Goal: Task Accomplishment & Management: Manage account settings

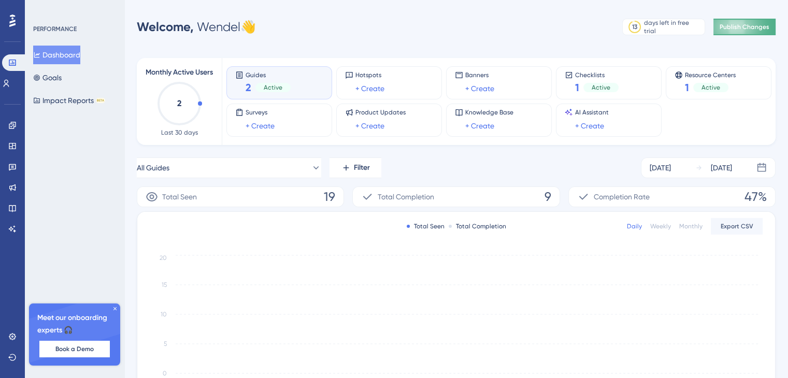
click at [728, 25] on span "Publish Changes" at bounding box center [745, 27] width 50 height 8
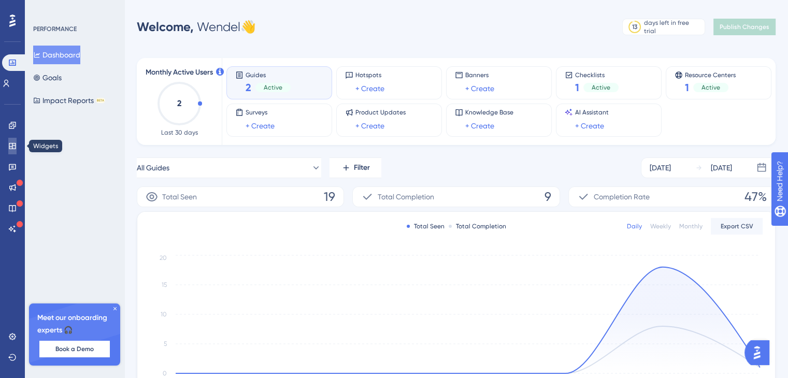
click at [11, 146] on icon at bounding box center [12, 146] width 8 height 8
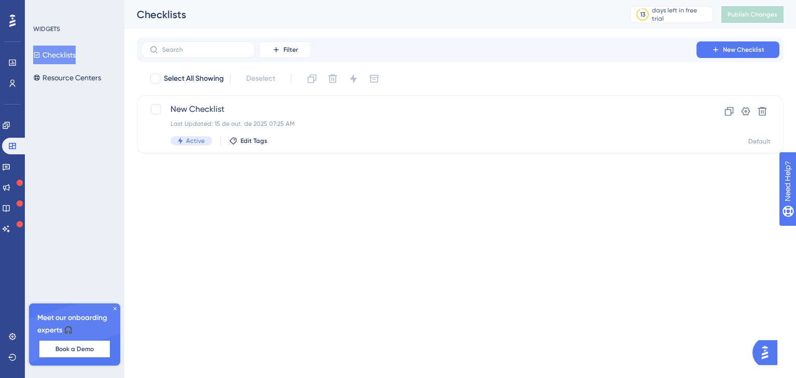
click at [82, 67] on div "Checklists Resource Centers" at bounding box center [75, 66] width 84 height 41
click at [88, 74] on button "Resource Centers" at bounding box center [67, 77] width 68 height 19
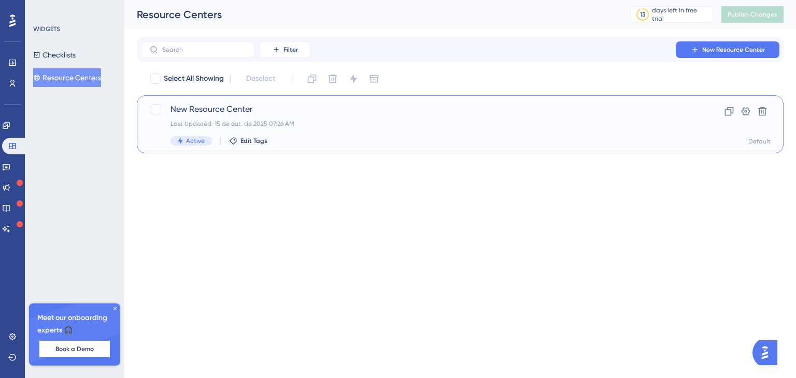
click at [201, 119] on div "New Resource Center Last Updated: 15 de out. de 2025 07:26 AM Active Edit Tags" at bounding box center [418, 124] width 496 height 42
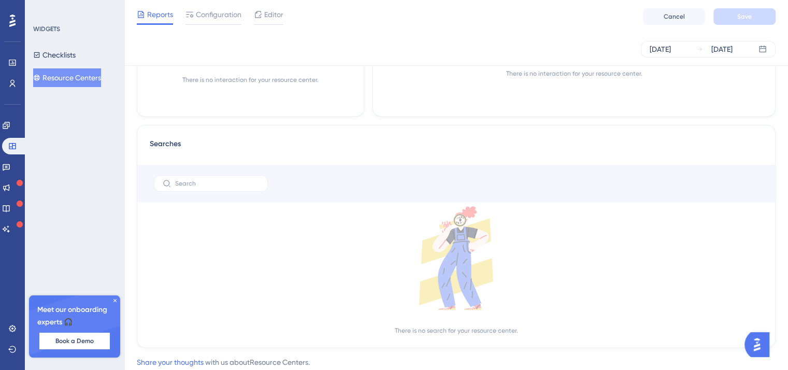
scroll to position [549, 0]
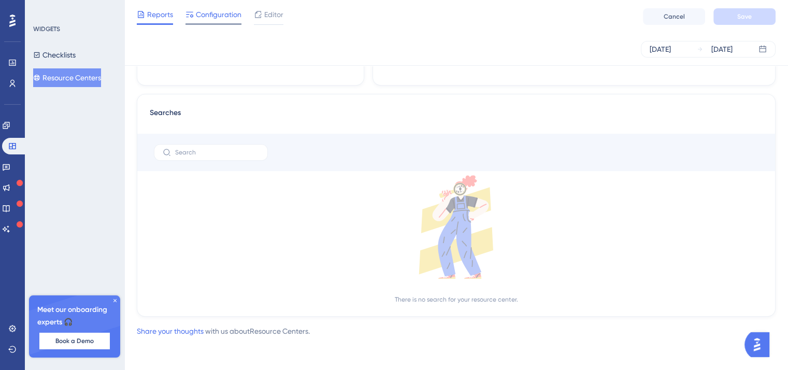
click at [223, 20] on span "Configuration" at bounding box center [219, 14] width 46 height 12
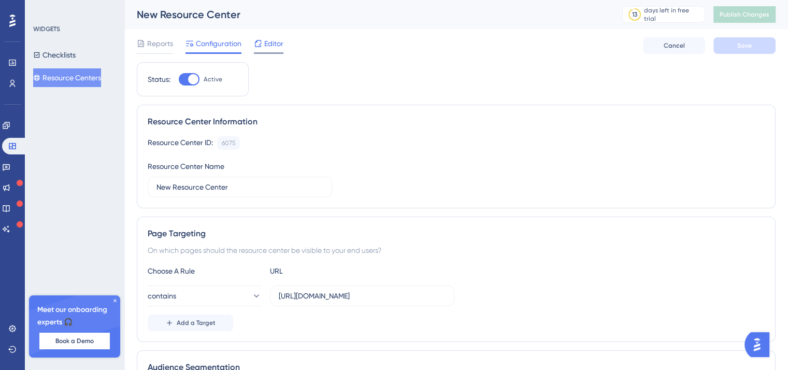
click at [275, 44] on span "Editor" at bounding box center [273, 43] width 19 height 12
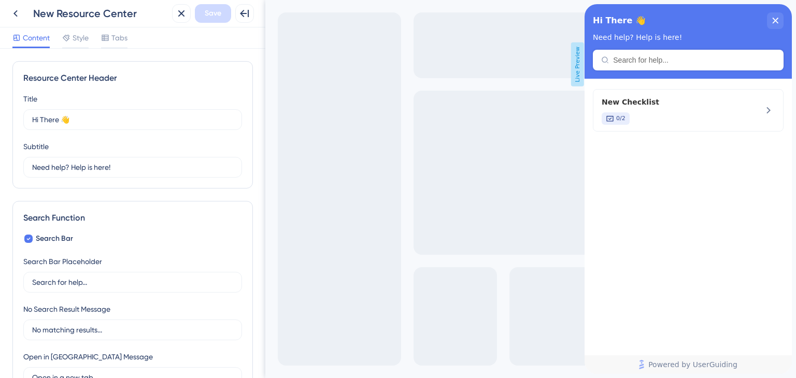
scroll to position [52, 0]
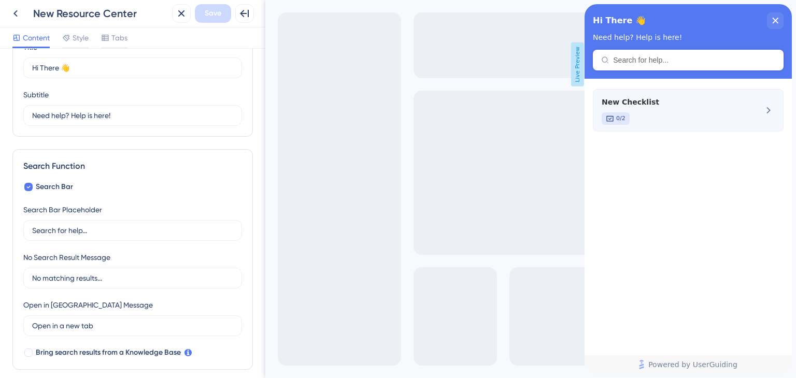
click at [741, 108] on div "New Checklist 0/2" at bounding box center [688, 110] width 191 height 42
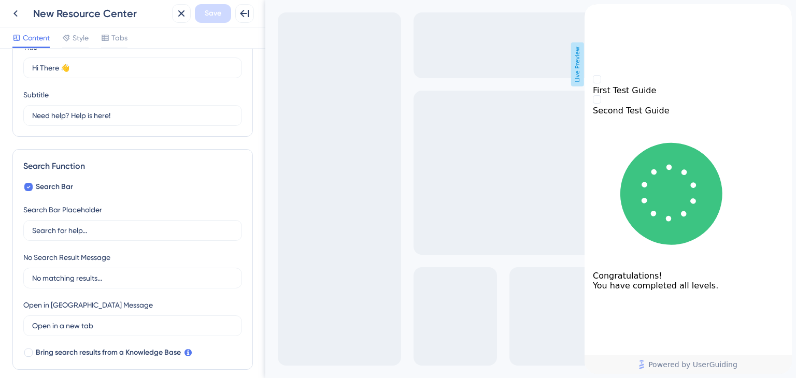
click at [605, 15] on div "back to header" at bounding box center [687, 9] width 207 height 10
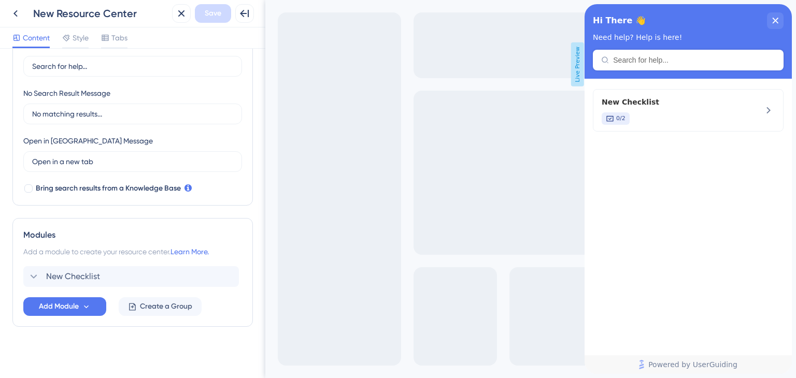
scroll to position [218, 0]
click at [83, 44] on div "Style" at bounding box center [75, 40] width 26 height 17
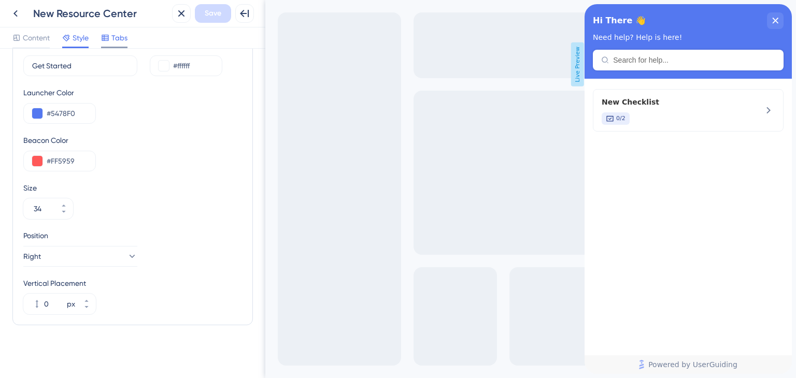
click at [118, 38] on span "Tabs" at bounding box center [119, 38] width 16 height 12
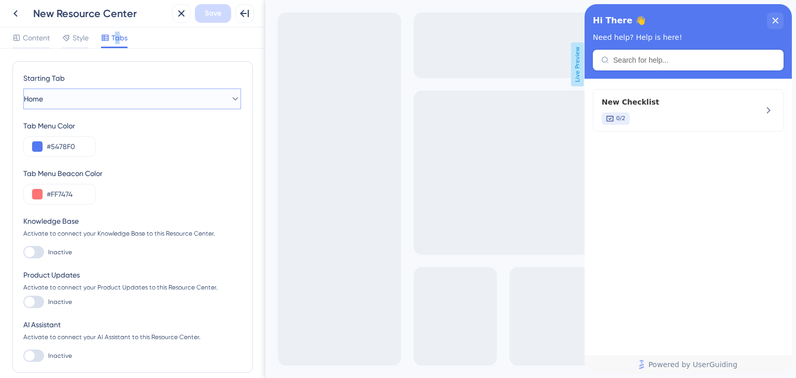
click at [112, 96] on button "Home" at bounding box center [132, 99] width 218 height 21
click at [112, 95] on button "Home" at bounding box center [132, 99] width 218 height 21
click at [29, 34] on span "Content" at bounding box center [36, 38] width 27 height 12
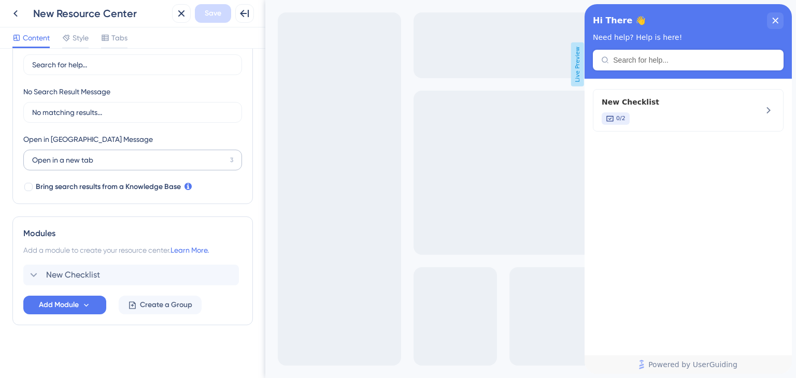
scroll to position [62, 0]
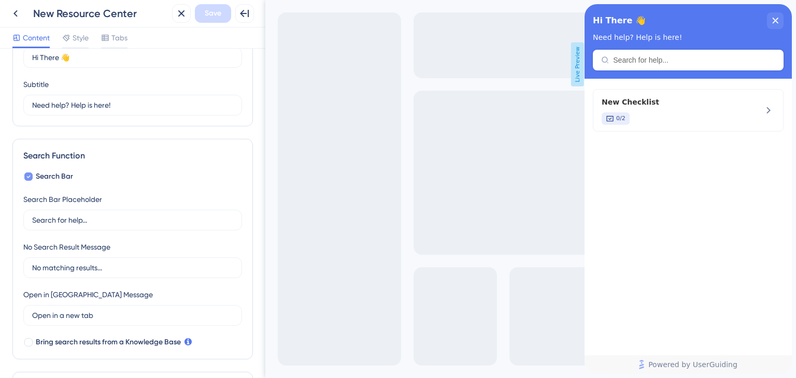
click at [32, 172] on div at bounding box center [28, 177] width 10 height 10
checkbox input "false"
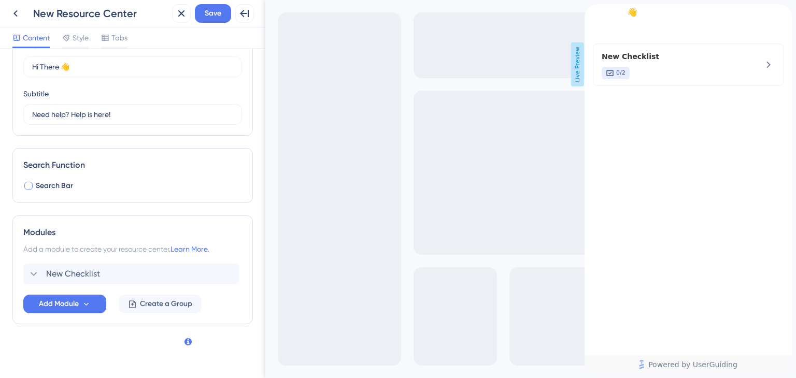
scroll to position [52, 0]
click at [160, 311] on button "Create a Group" at bounding box center [160, 305] width 83 height 19
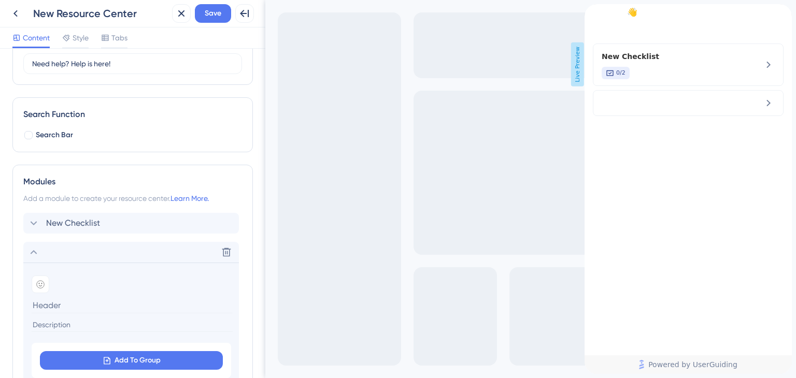
scroll to position [207, 0]
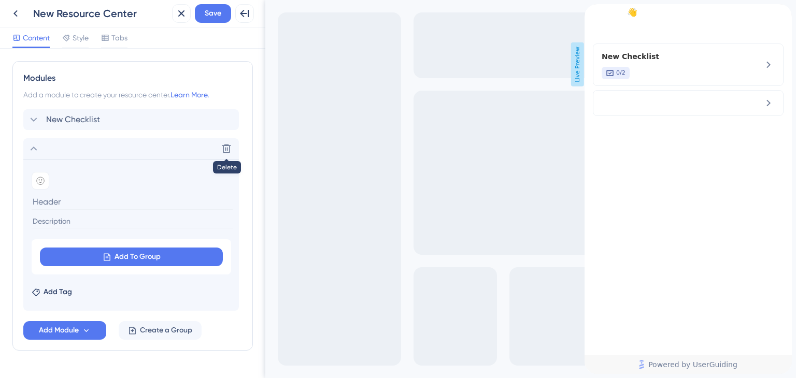
click at [220, 148] on button at bounding box center [226, 148] width 17 height 17
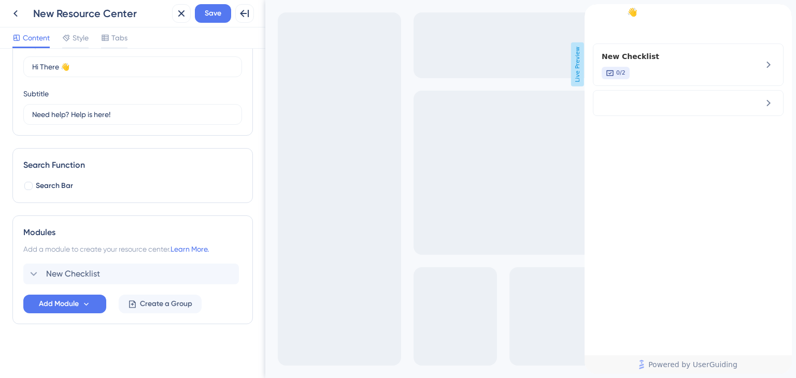
scroll to position [52, 0]
click at [91, 277] on span "New Checklist" at bounding box center [73, 275] width 54 height 12
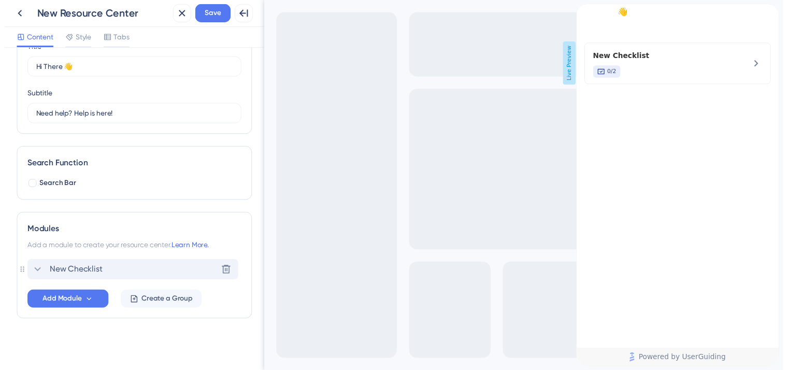
scroll to position [207, 0]
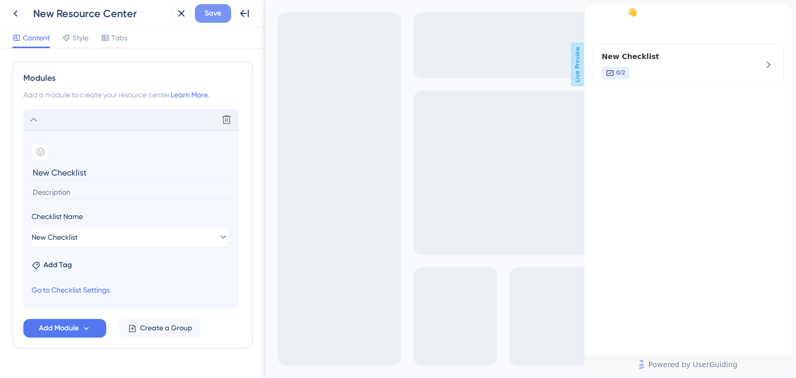
click at [218, 15] on span "Save" at bounding box center [213, 13] width 17 height 12
click at [89, 286] on link "Go to Checklist Settings" at bounding box center [71, 290] width 78 height 12
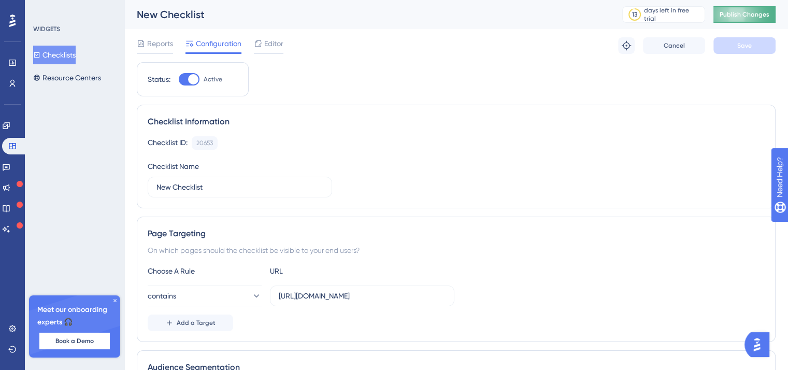
click at [769, 17] on span "Publish Changes" at bounding box center [745, 14] width 50 height 8
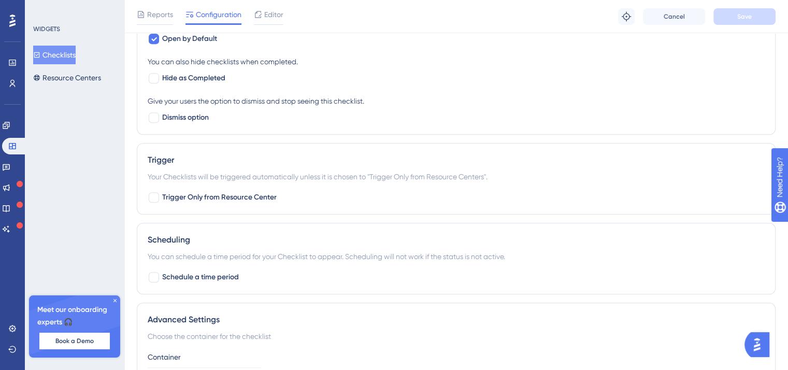
scroll to position [518, 0]
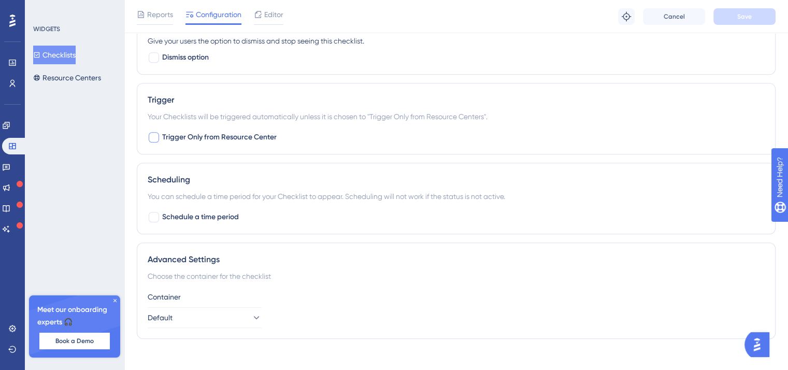
click at [157, 137] on div at bounding box center [154, 137] width 10 height 10
checkbox input "true"
click at [770, 24] on div "Reports Configuration Editor Troubleshoot Cancel Save" at bounding box center [456, 16] width 664 height 33
click at [760, 17] on button "Save" at bounding box center [745, 16] width 62 height 17
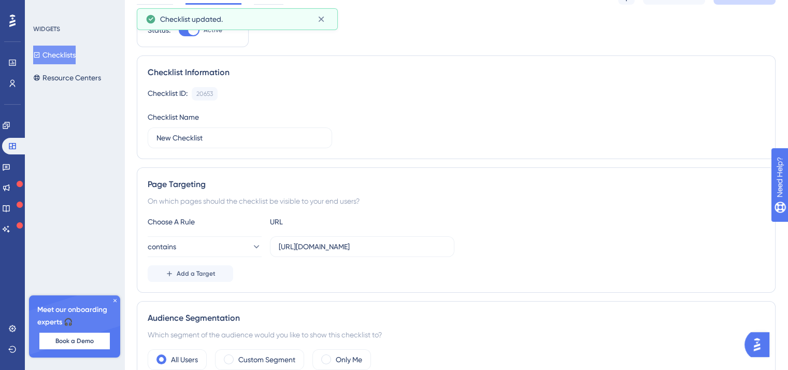
scroll to position [0, 0]
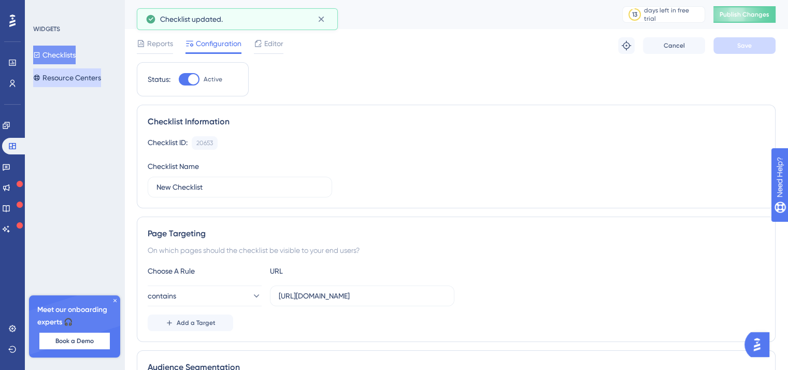
click at [94, 75] on button "Resource Centers" at bounding box center [67, 77] width 68 height 19
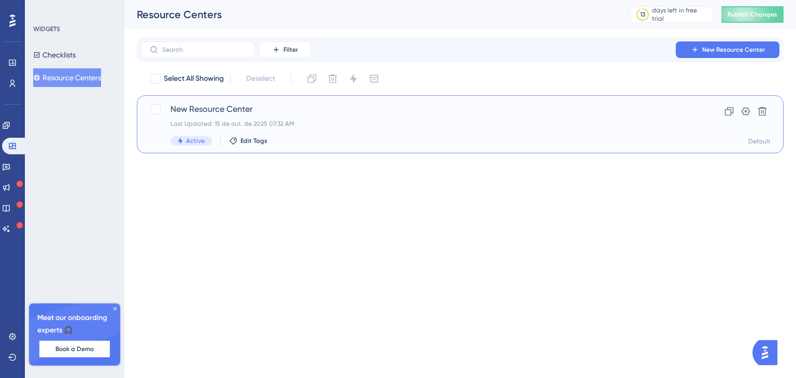
click at [296, 107] on span "New Resource Center" at bounding box center [418, 109] width 496 height 12
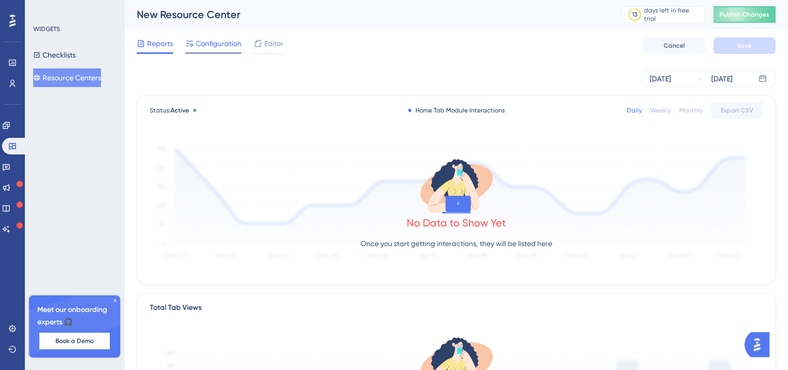
click at [219, 53] on div at bounding box center [214, 53] width 56 height 2
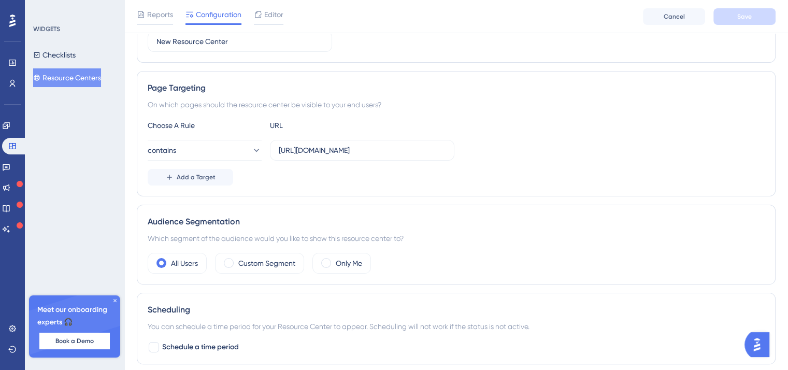
scroll to position [155, 0]
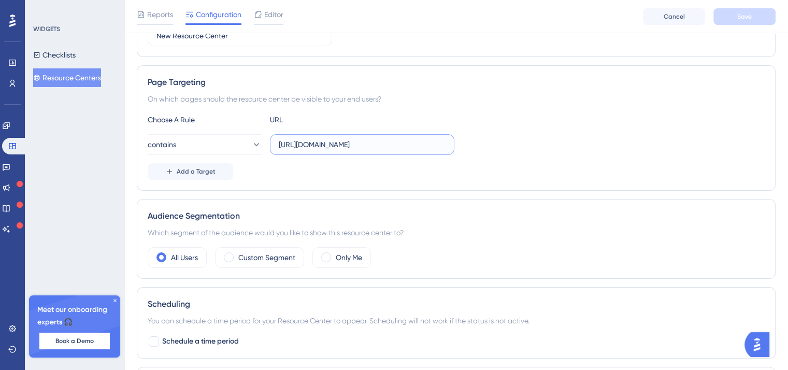
click at [347, 141] on input "[URL][DOMAIN_NAME]" at bounding box center [362, 144] width 167 height 11
type input "udemy"
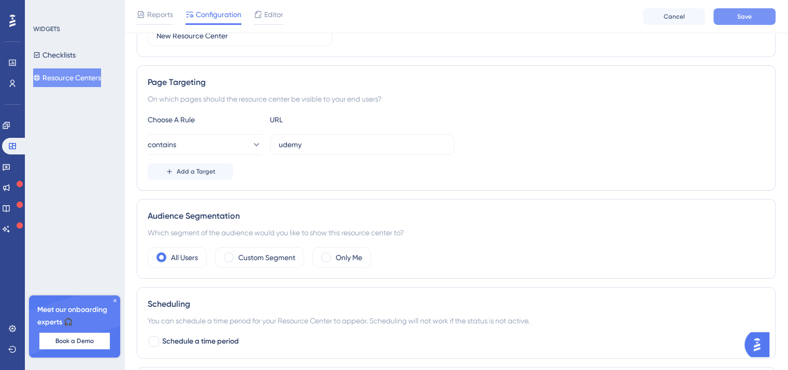
click at [739, 11] on button "Save" at bounding box center [745, 16] width 62 height 17
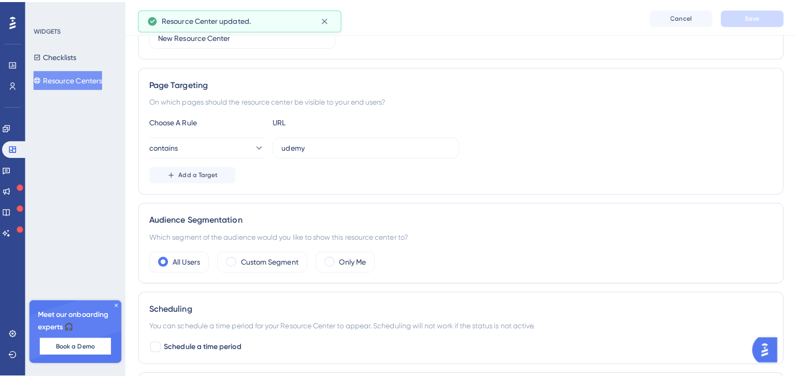
scroll to position [0, 0]
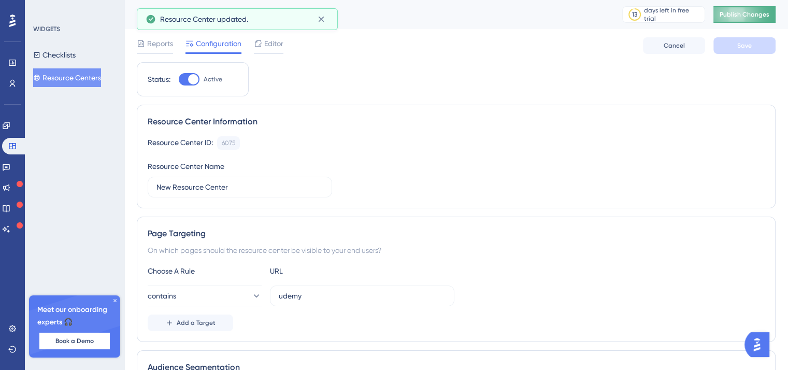
click at [752, 10] on span "Publish Changes" at bounding box center [745, 14] width 50 height 8
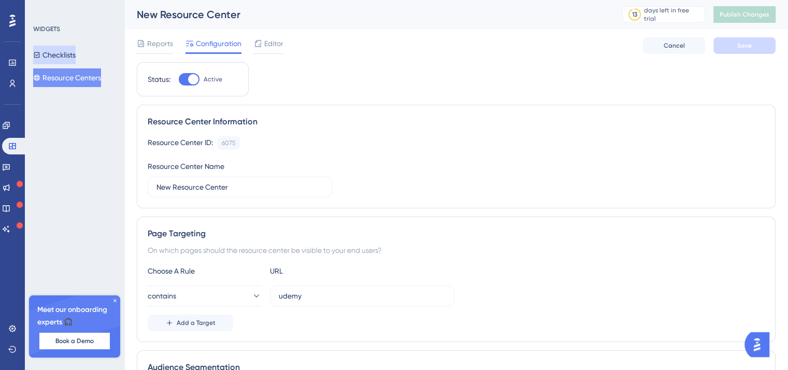
click at [68, 62] on button "Checklists" at bounding box center [54, 55] width 42 height 19
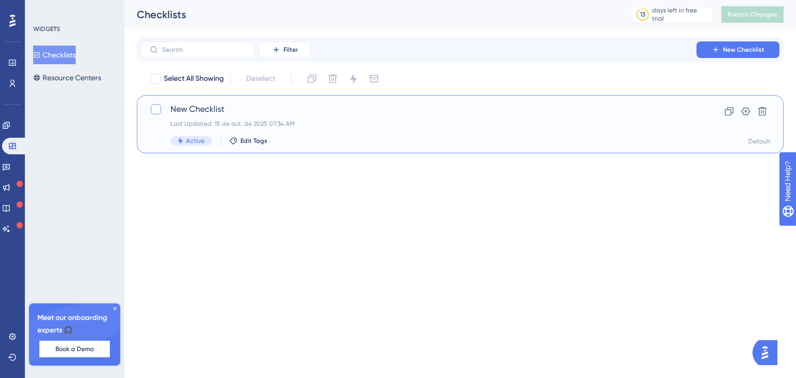
click at [158, 111] on div at bounding box center [156, 109] width 10 height 10
checkbox input "true"
click at [155, 106] on icon at bounding box center [156, 109] width 6 height 8
checkbox input "false"
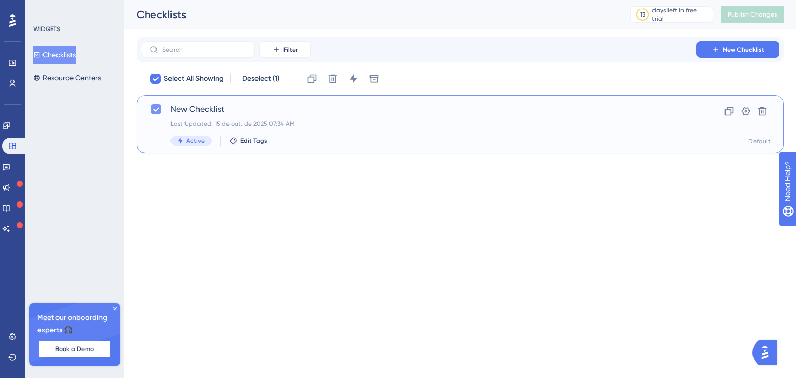
checkbox input "false"
click at [575, 104] on span "New Checklist" at bounding box center [418, 109] width 496 height 12
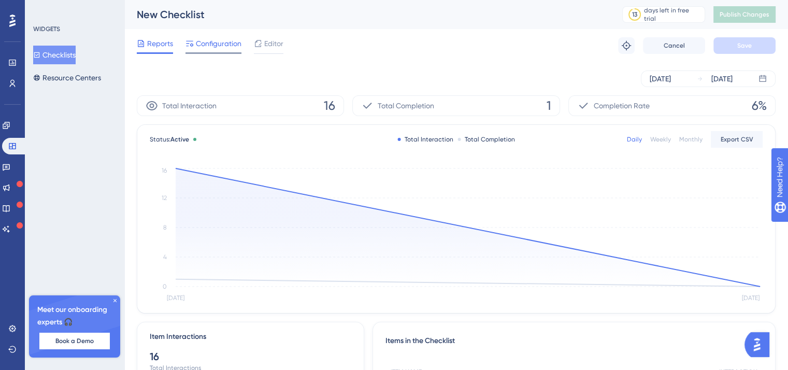
click at [197, 42] on span "Configuration" at bounding box center [219, 43] width 46 height 12
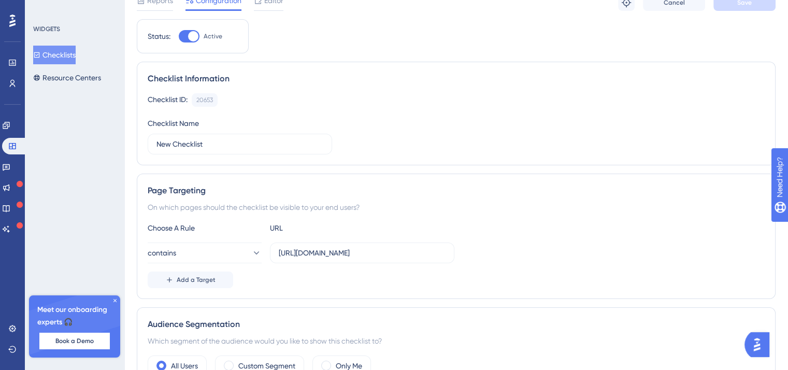
scroll to position [155, 0]
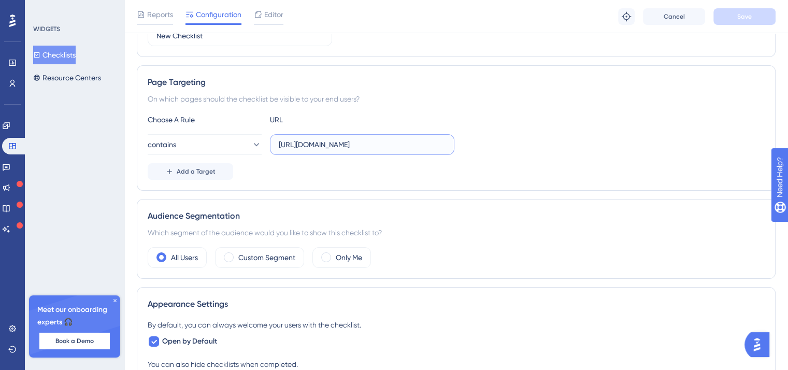
click at [345, 145] on input "[URL][DOMAIN_NAME]" at bounding box center [362, 144] width 167 height 11
type input "udemy"
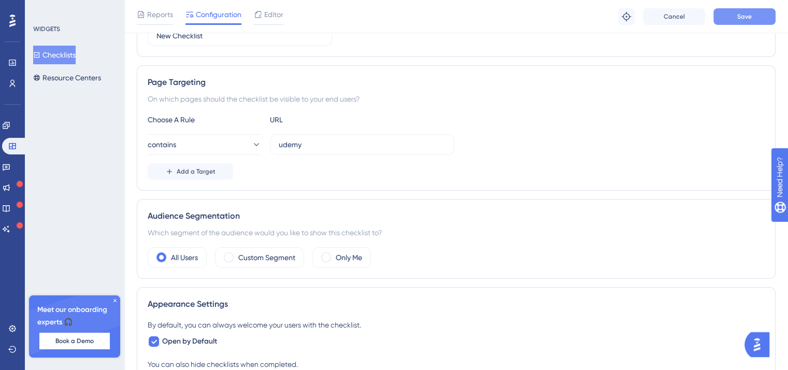
click at [746, 12] on span "Save" at bounding box center [744, 16] width 15 height 8
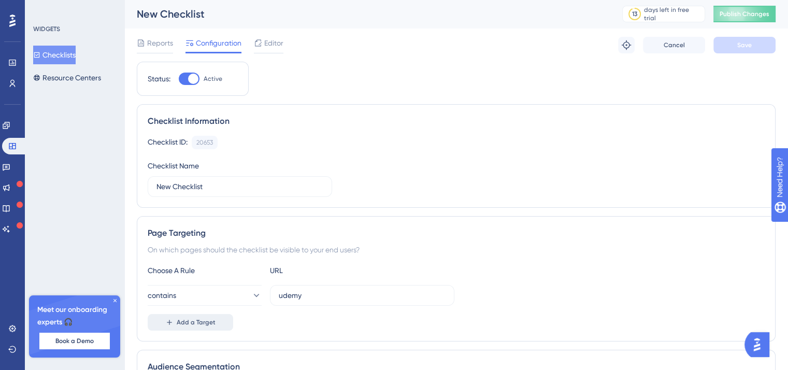
scroll to position [0, 0]
click at [192, 77] on div at bounding box center [193, 79] width 10 height 10
click at [179, 79] on input "Active" at bounding box center [178, 79] width 1 height 1
checkbox input "false"
click at [745, 13] on button "Publish Changes" at bounding box center [745, 14] width 62 height 17
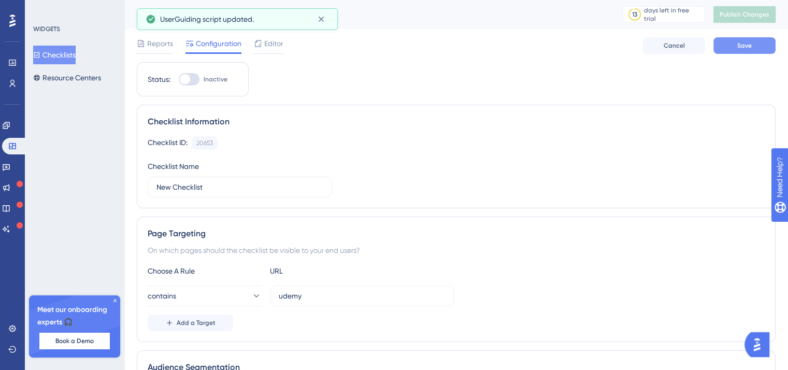
click at [753, 48] on button "Save" at bounding box center [745, 45] width 62 height 17
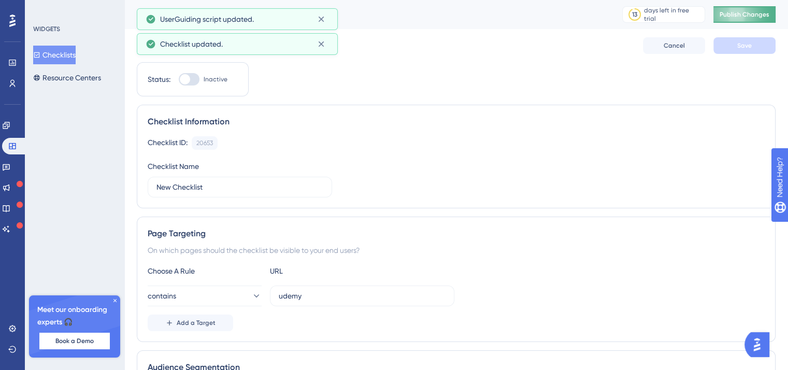
click at [752, 21] on button "Publish Changes" at bounding box center [745, 14] width 62 height 17
